Goal: Transaction & Acquisition: Book appointment/travel/reservation

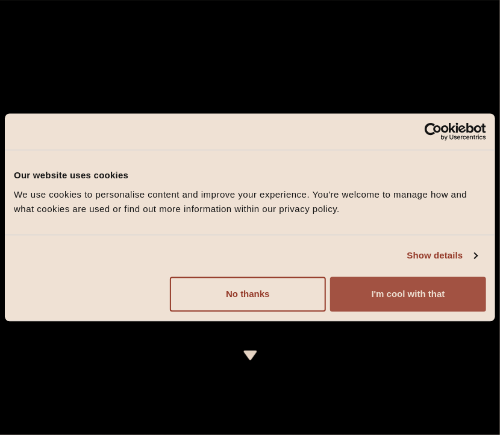
click at [355, 297] on button "I'm cool with that" at bounding box center [408, 294] width 156 height 35
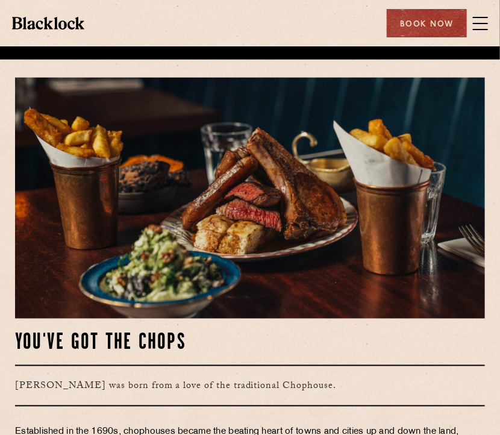
scroll to position [422, 0]
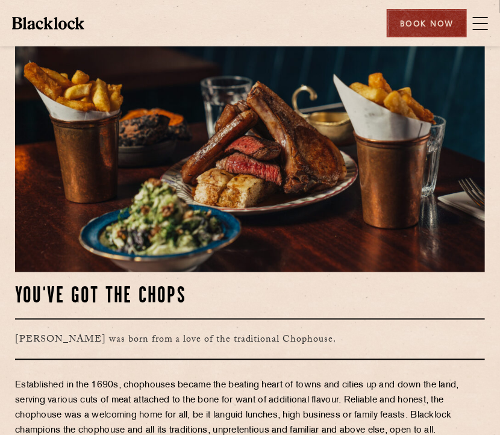
click at [453, 22] on div "Book Now" at bounding box center [427, 23] width 80 height 28
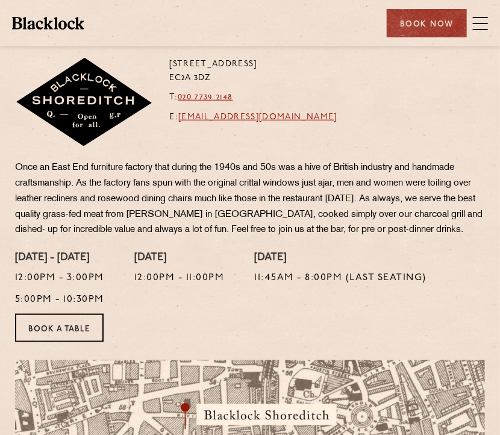
scroll to position [366, 0]
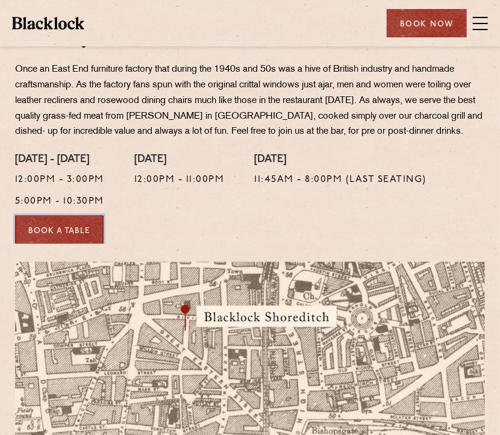
click at [77, 236] on link "Book a Table" at bounding box center [59, 230] width 89 height 28
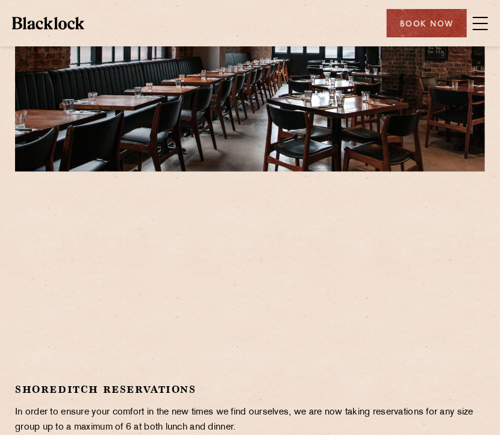
scroll to position [118, 0]
